Goal: Information Seeking & Learning: Learn about a topic

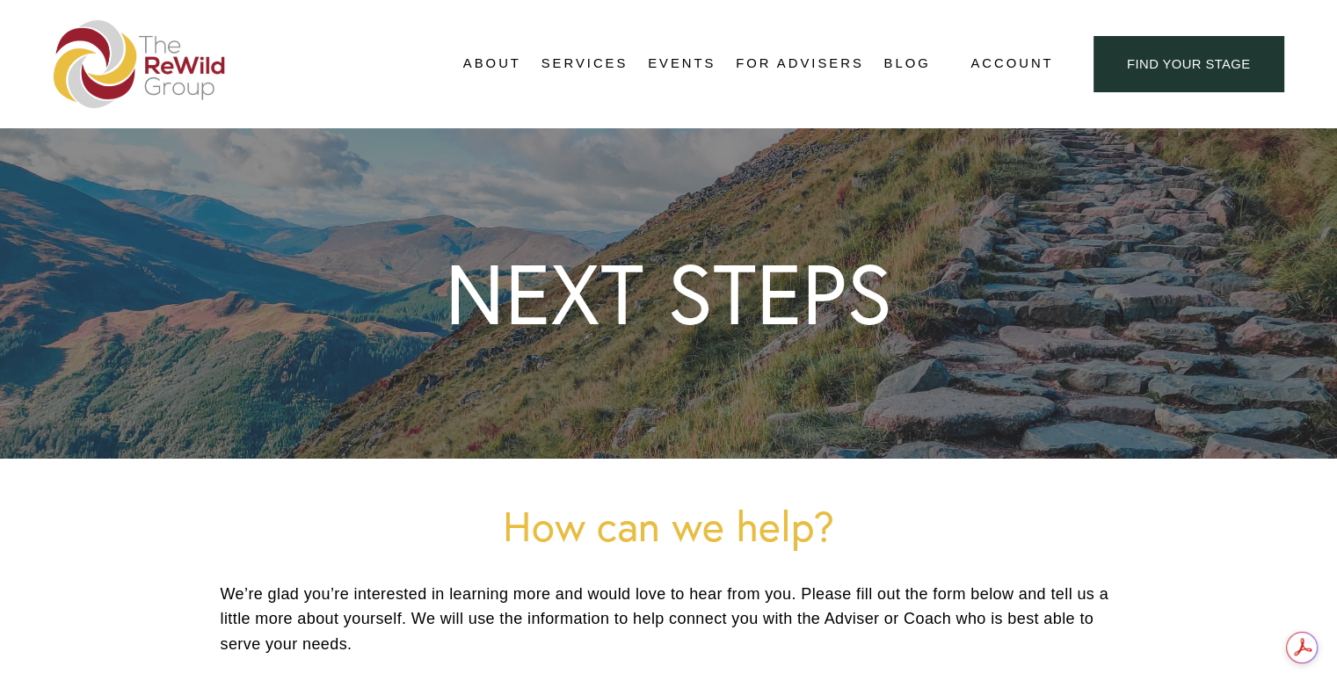
click at [787, 67] on link "For Advisers" at bounding box center [798, 64] width 127 height 26
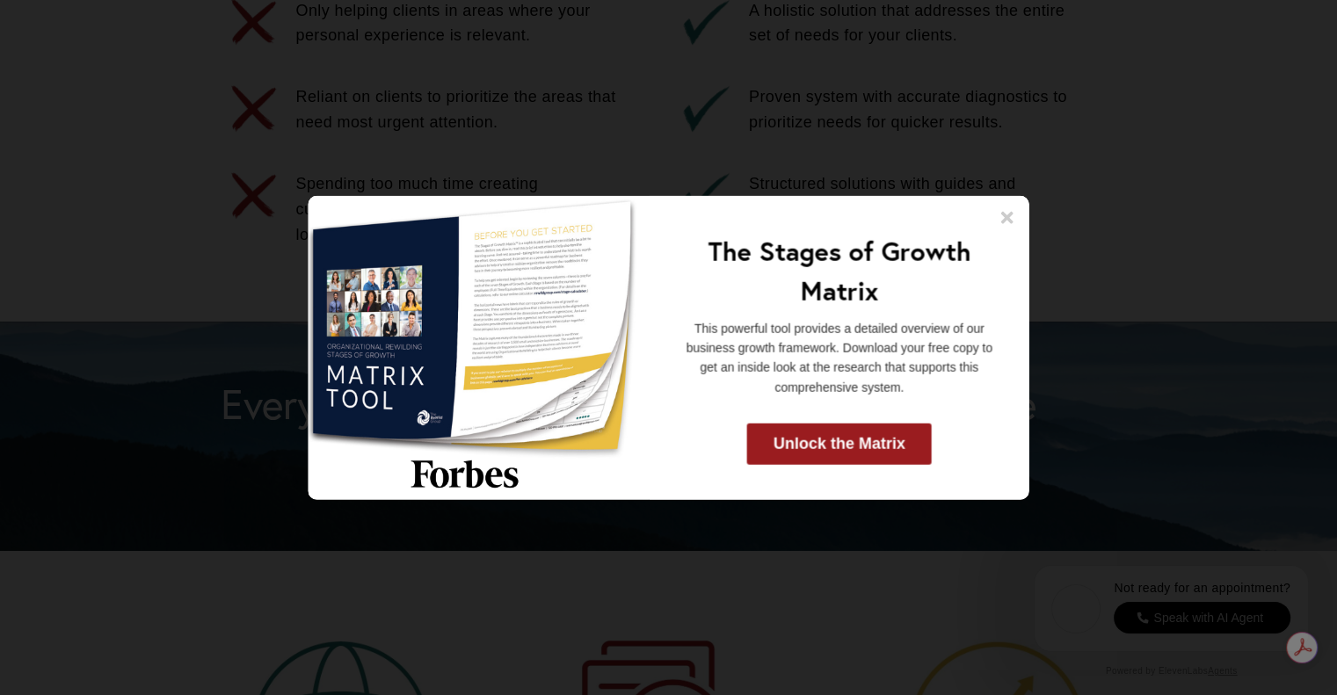
scroll to position [1142, 0]
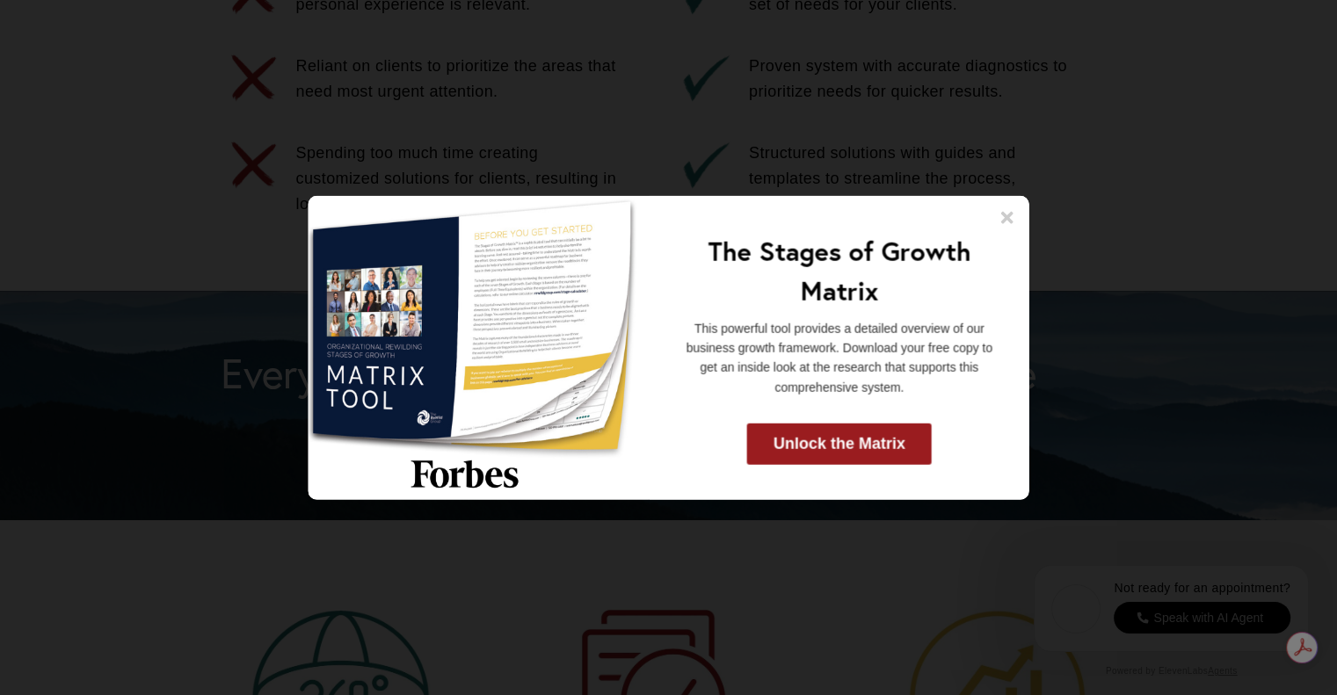
click at [1005, 219] on icon at bounding box center [1007, 217] width 12 height 12
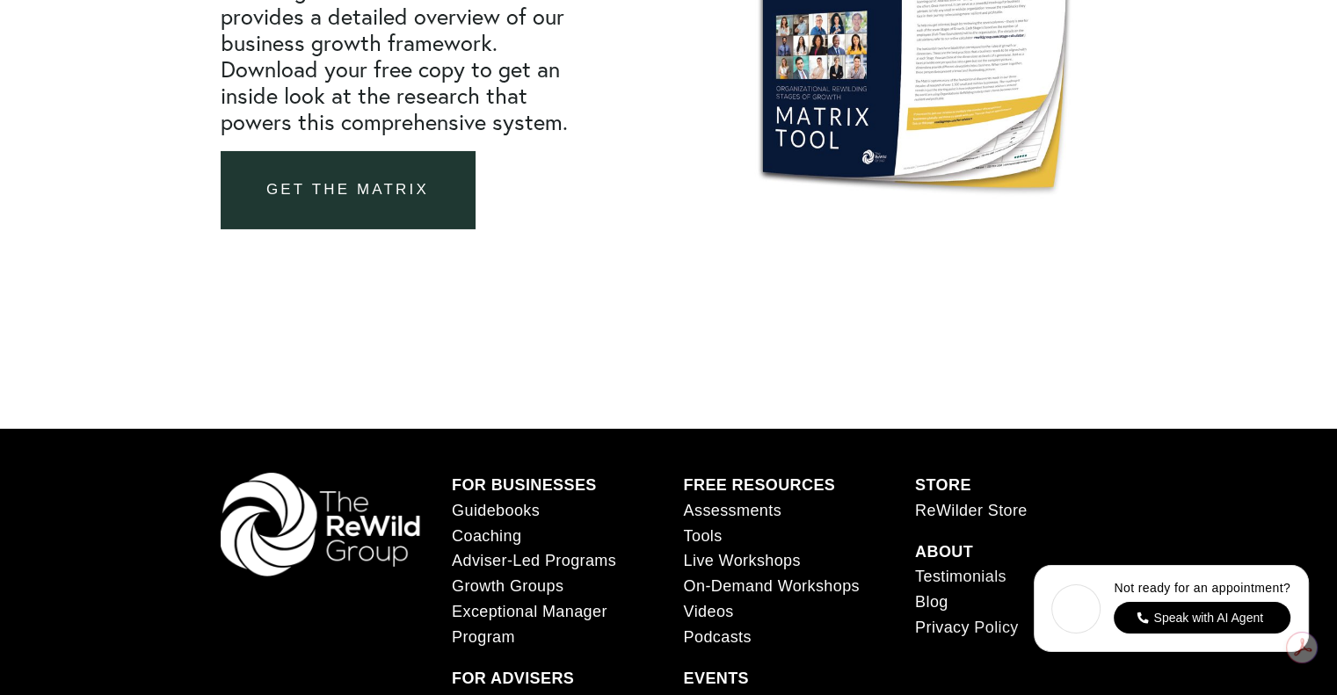
scroll to position [6337, 0]
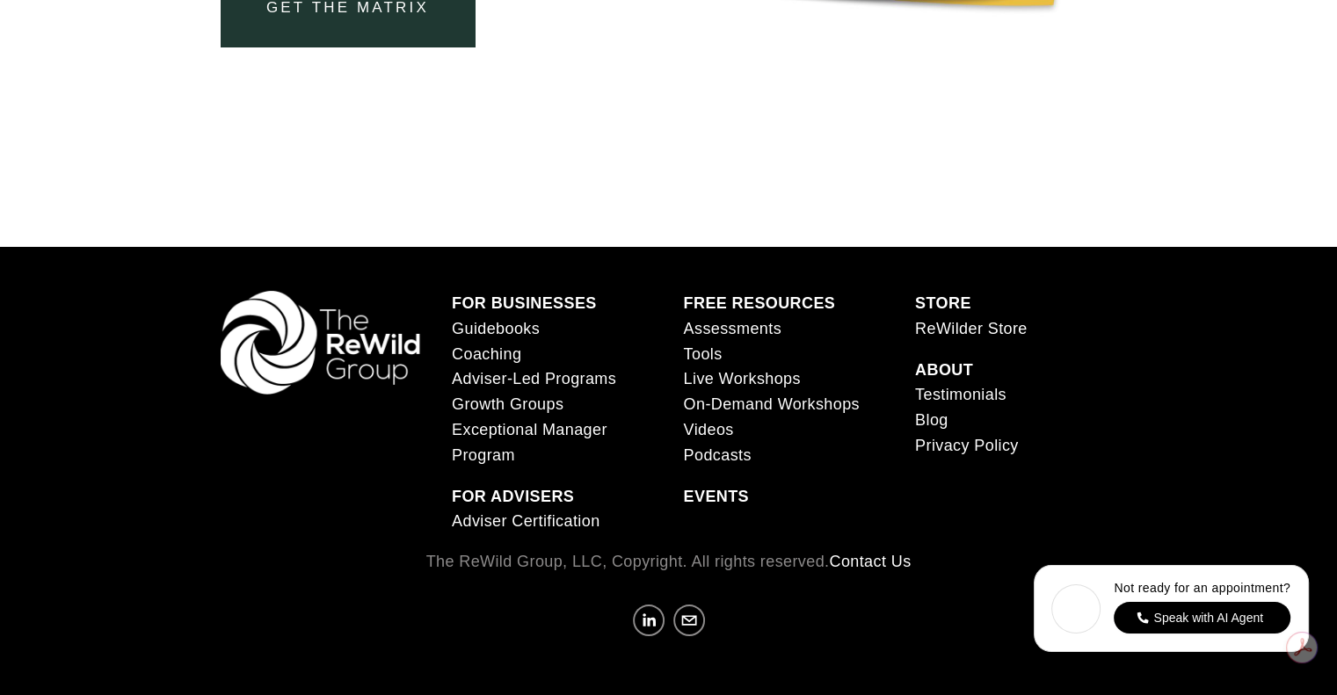
click at [507, 353] on link "Coaching" at bounding box center [486, 354] width 69 height 25
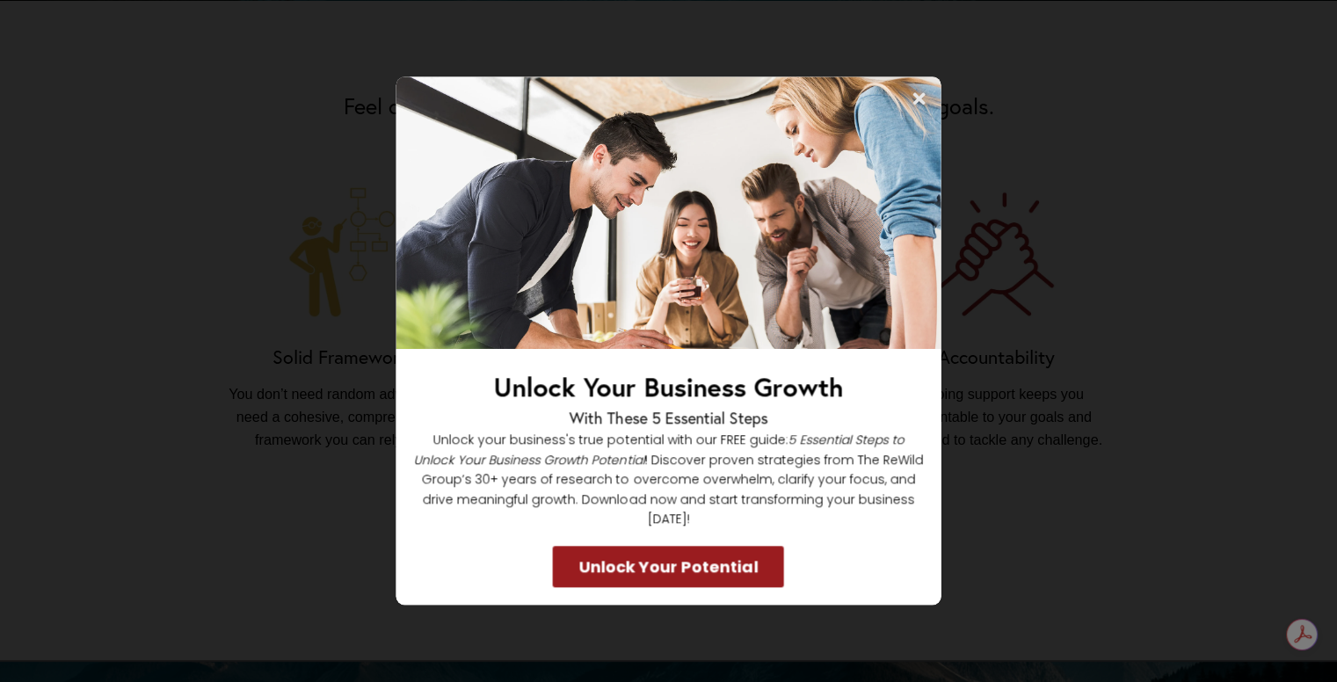
scroll to position [1142, 0]
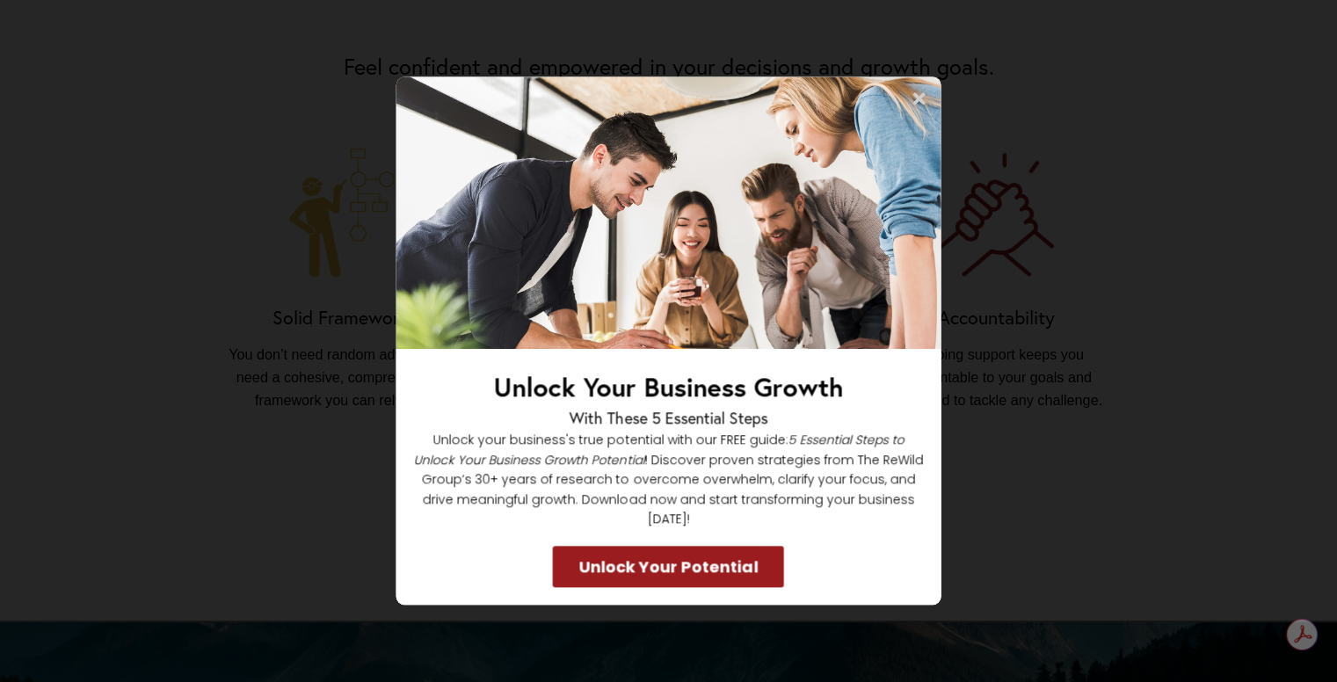
click at [915, 105] on icon at bounding box center [919, 99] width 18 height 18
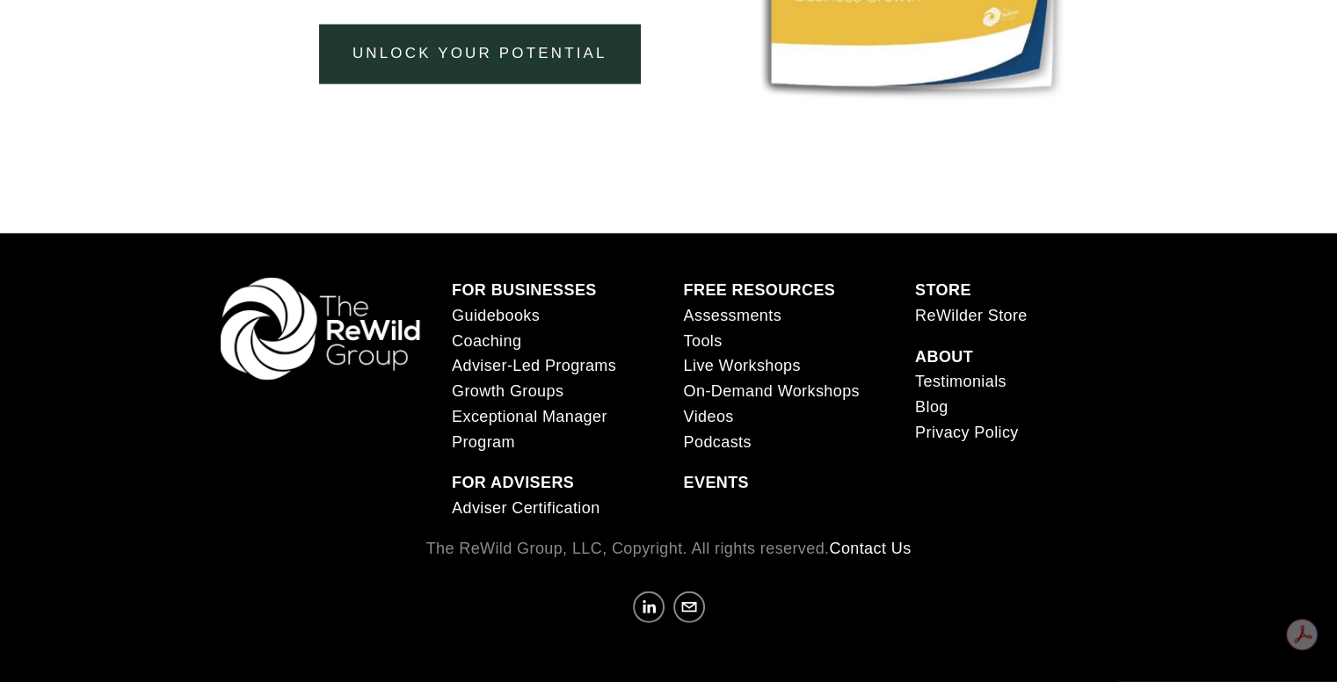
scroll to position [3863, 0]
click at [531, 366] on link "Adviser-Led Programs" at bounding box center [534, 365] width 164 height 25
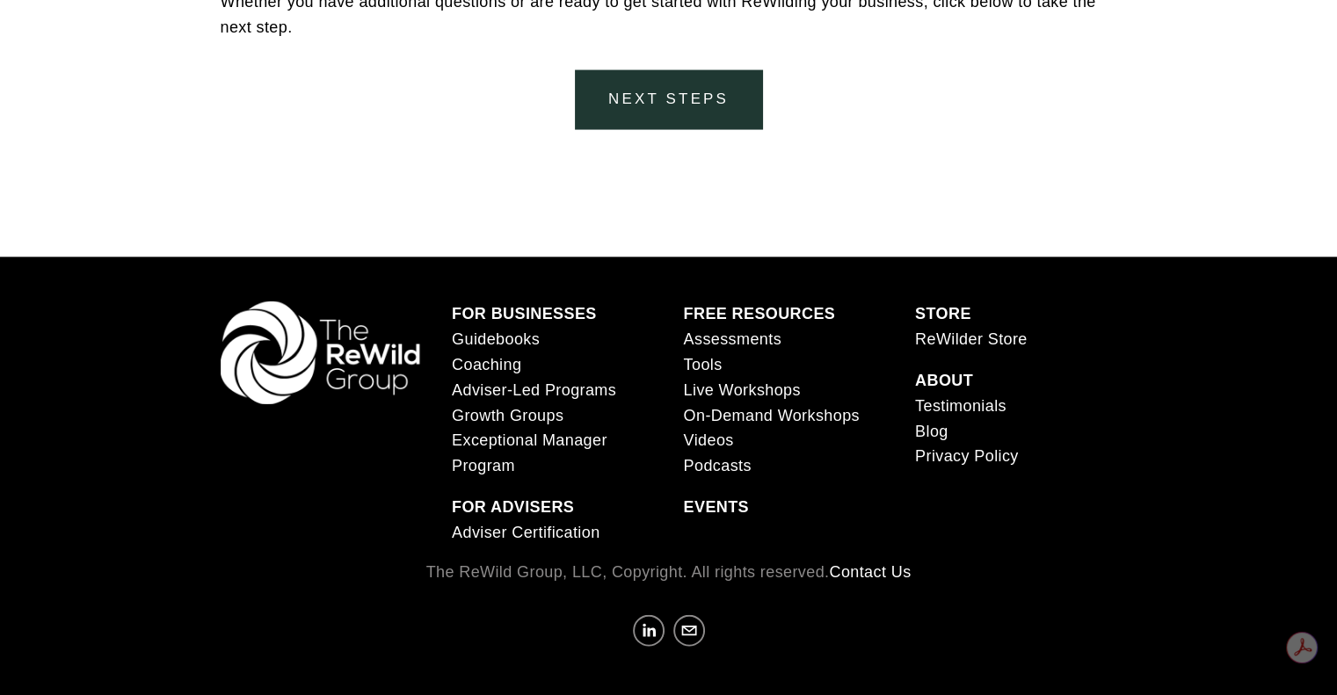
scroll to position [3648, 0]
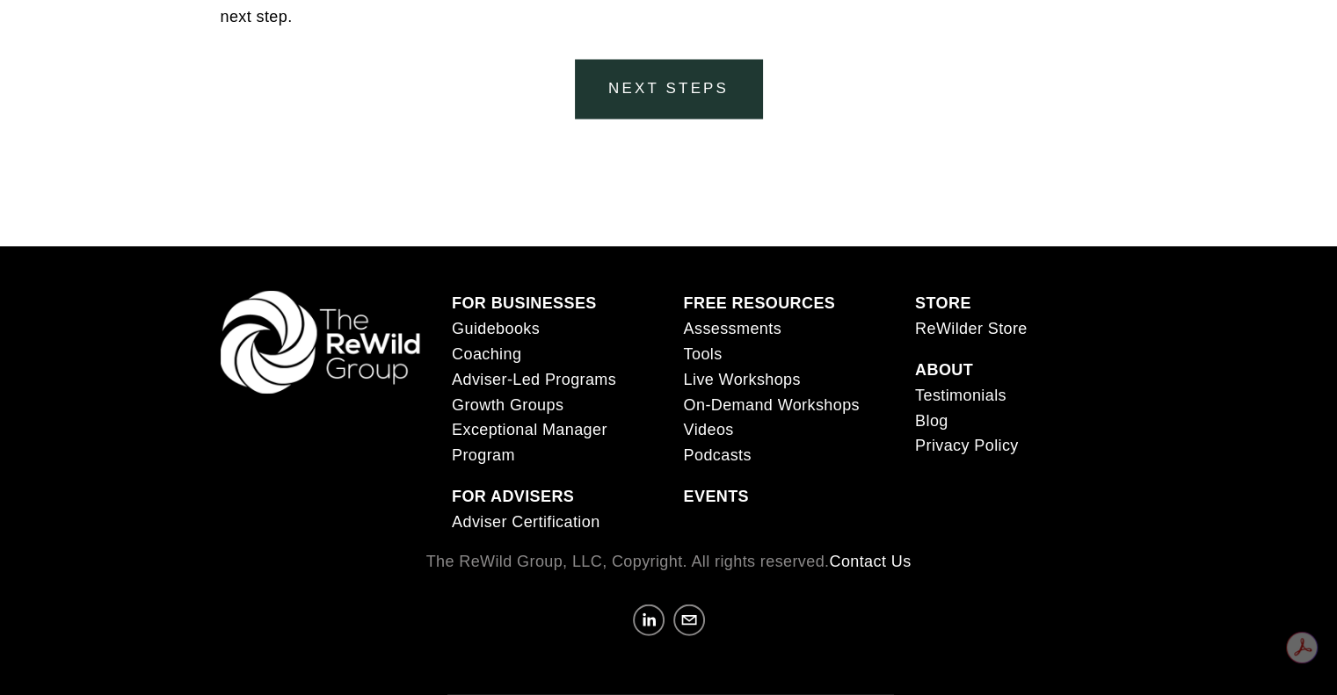
click at [551, 520] on link "Adviser Certification" at bounding box center [526, 522] width 148 height 25
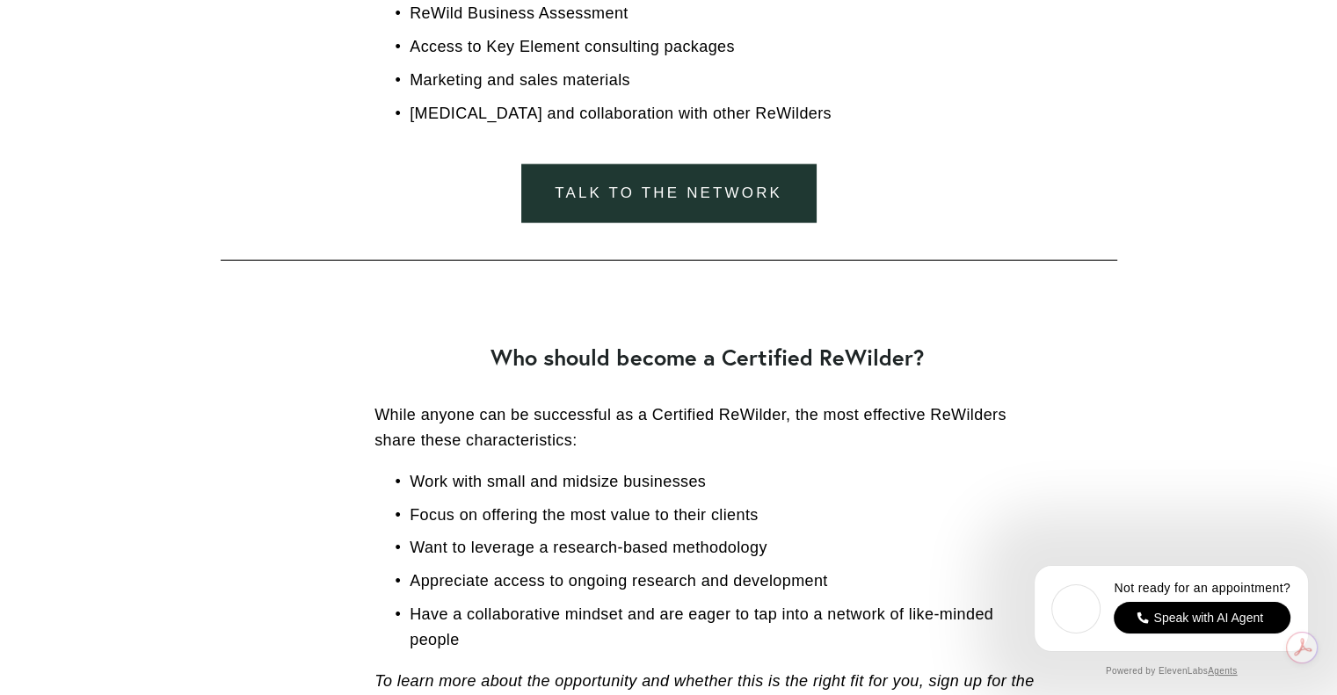
scroll to position [4042, 0]
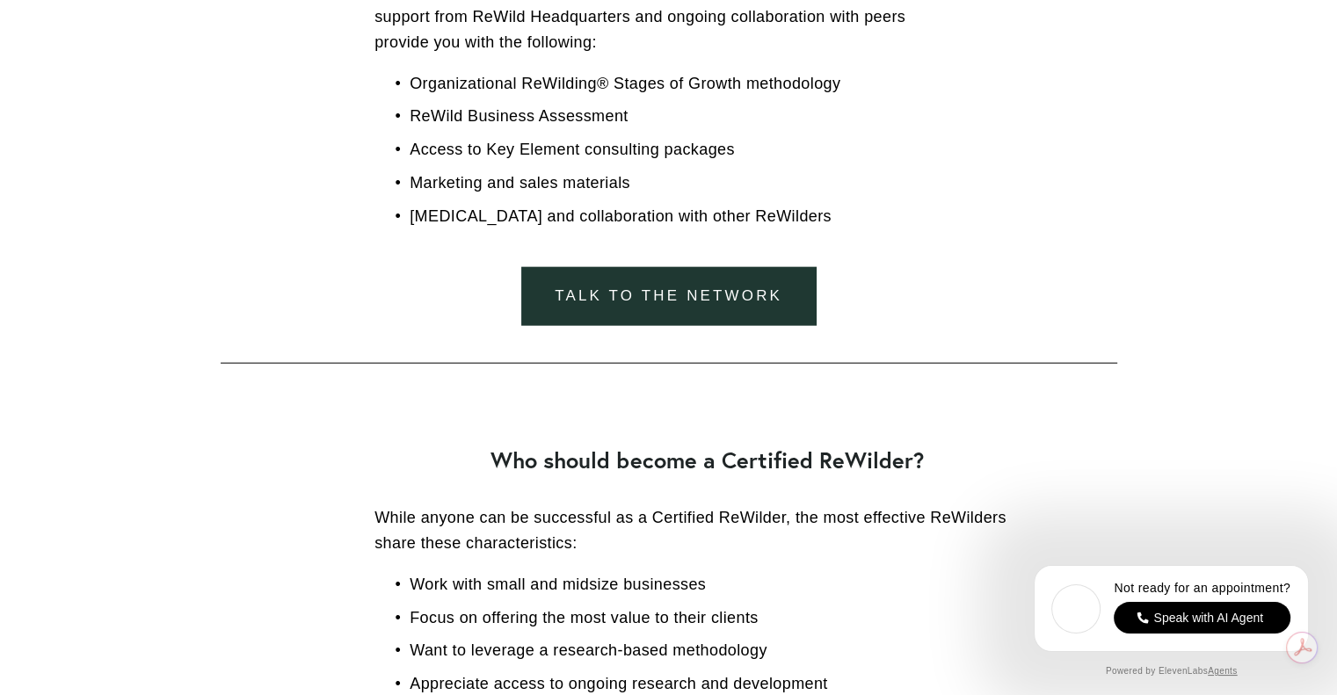
click at [615, 283] on link "Talk to the network" at bounding box center [667, 296] width 293 height 59
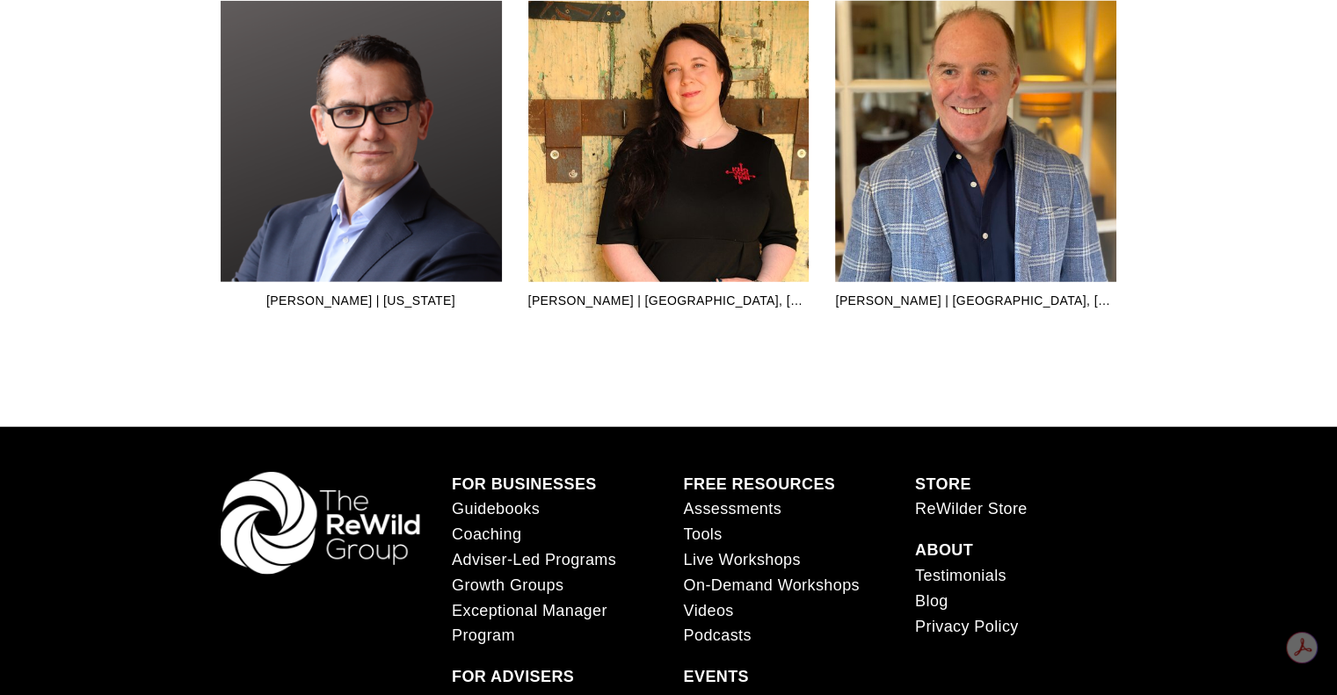
scroll to position [5184, 0]
